Goal: Task Accomplishment & Management: Use online tool/utility

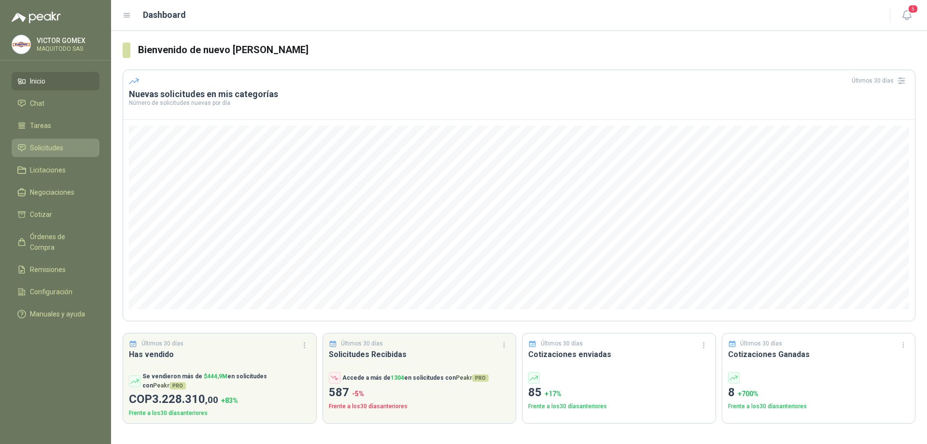
click at [55, 147] on span "Solicitudes" at bounding box center [46, 147] width 33 height 11
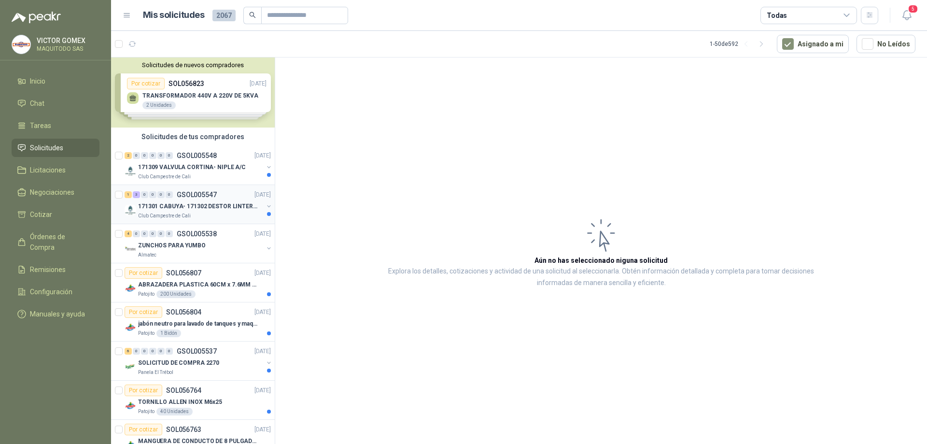
click at [265, 207] on button "button" at bounding box center [269, 206] width 8 height 8
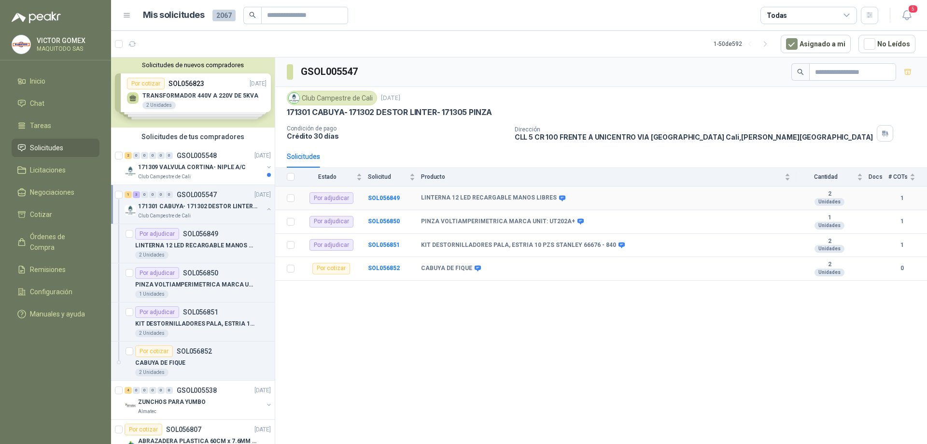
click at [329, 196] on div "Por adjudicar" at bounding box center [331, 198] width 44 height 12
click at [382, 199] on b "SOL056849" at bounding box center [384, 198] width 32 height 7
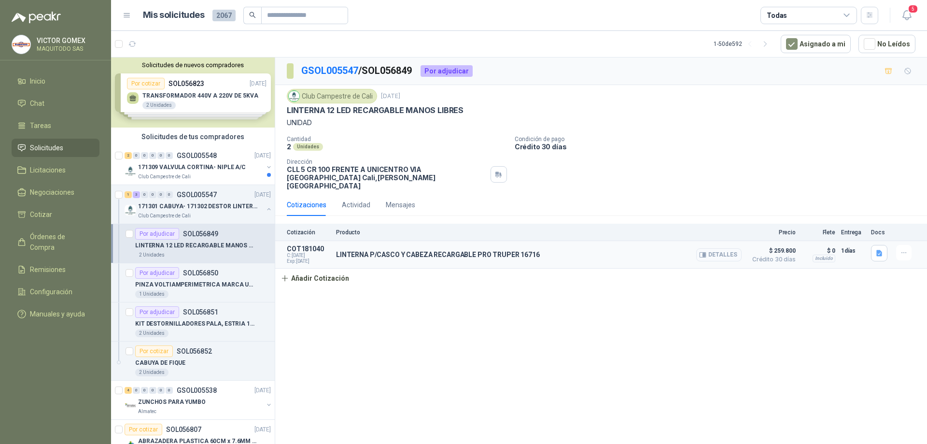
click at [721, 251] on button "Detalles" at bounding box center [718, 254] width 45 height 13
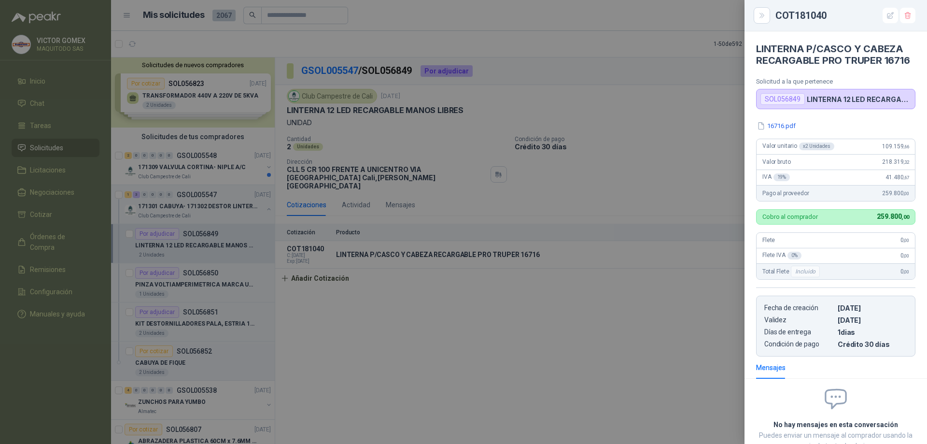
drag, startPoint x: 297, startPoint y: 155, endPoint x: 307, endPoint y: 147, distance: 13.0
click at [394, 286] on div at bounding box center [463, 222] width 927 height 444
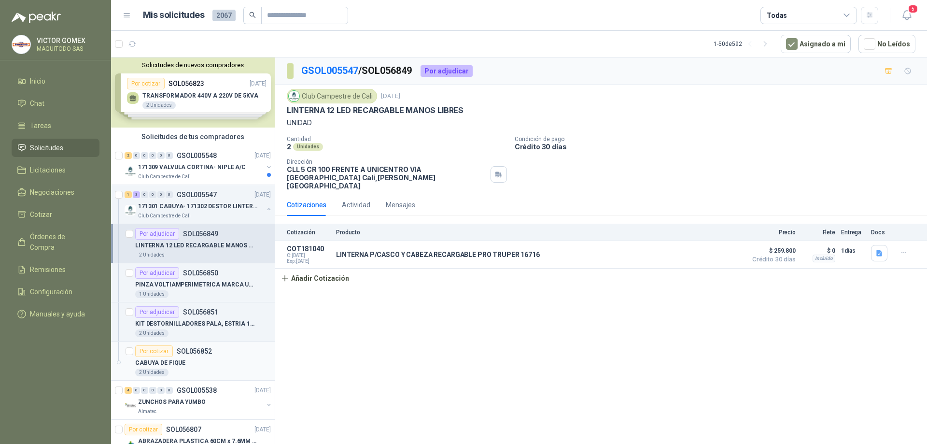
click at [154, 349] on div "Por cotizar" at bounding box center [154, 351] width 38 height 12
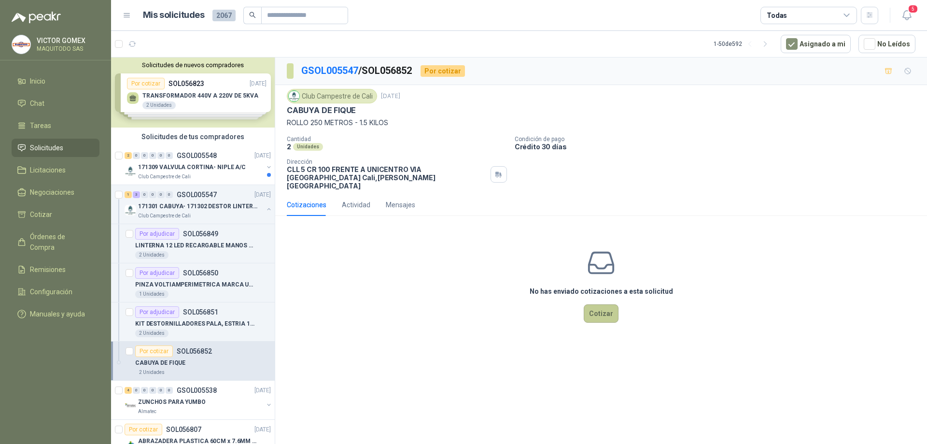
click at [604, 304] on button "Cotizar" at bounding box center [601, 313] width 35 height 18
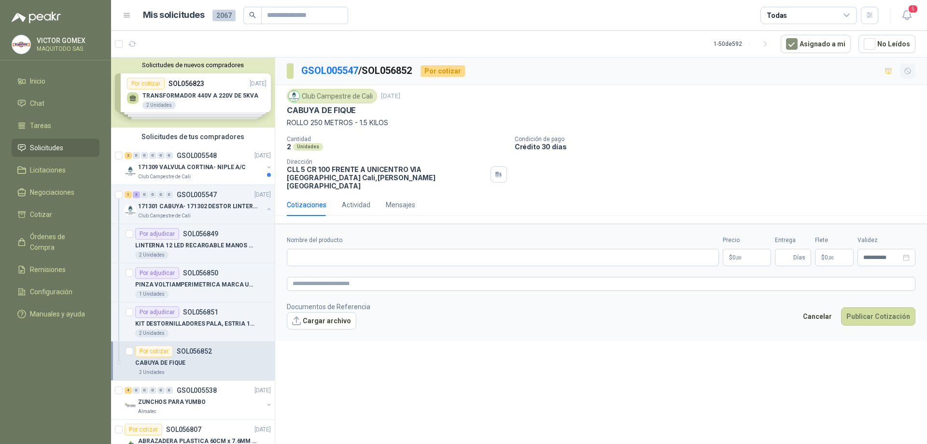
click at [911, 70] on icon "button" at bounding box center [908, 71] width 8 height 8
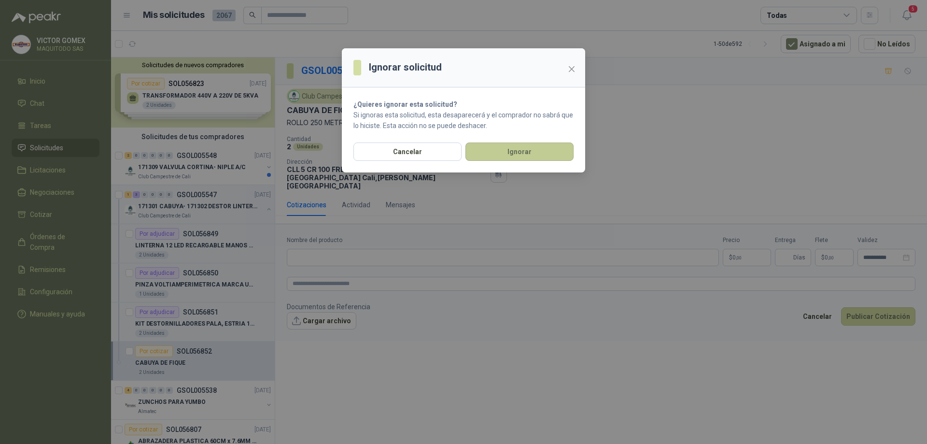
click at [522, 151] on button "Ignorar" at bounding box center [519, 151] width 108 height 18
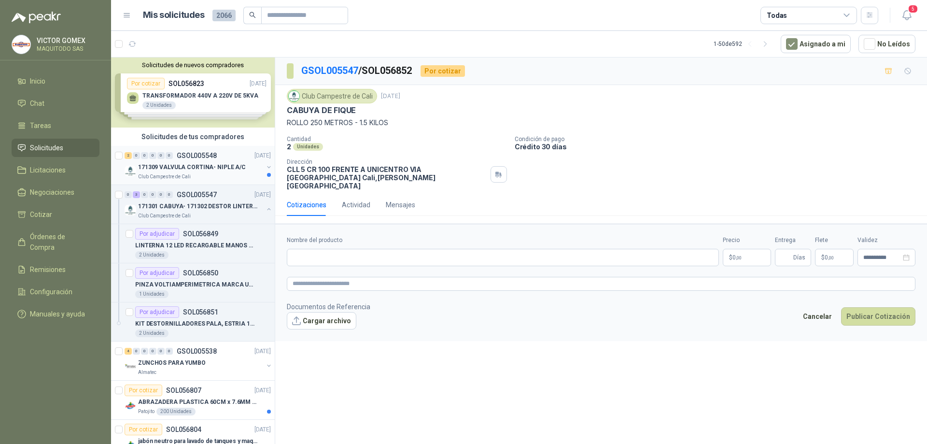
click at [265, 167] on button "button" at bounding box center [269, 167] width 8 height 8
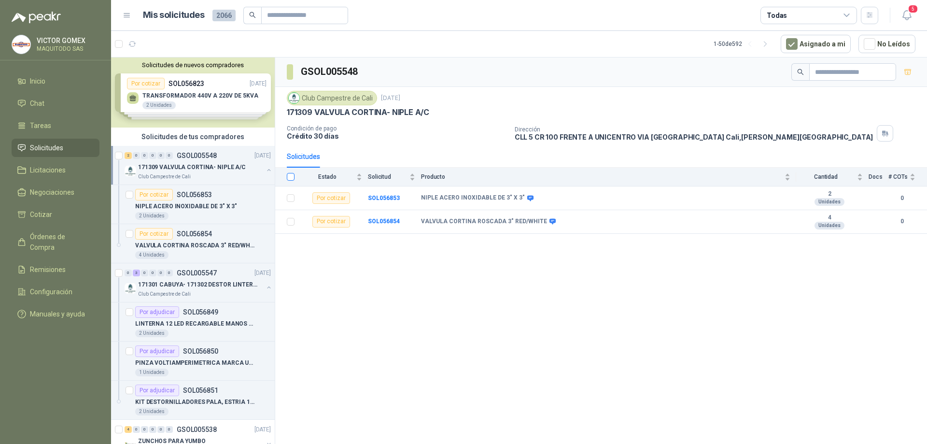
click at [291, 173] on label at bounding box center [291, 176] width 8 height 11
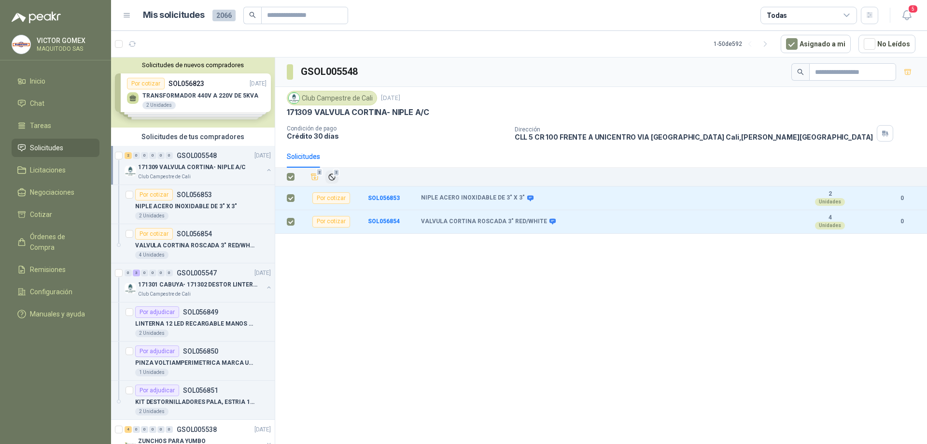
click at [334, 180] on icon "Ignorar" at bounding box center [332, 177] width 8 height 8
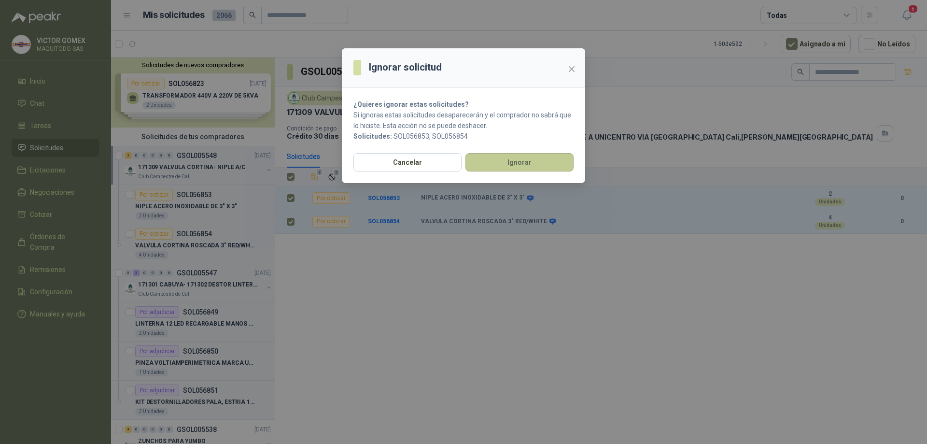
click at [516, 167] on button "Ignorar" at bounding box center [519, 162] width 108 height 18
